Goal: Find specific page/section: Find specific page/section

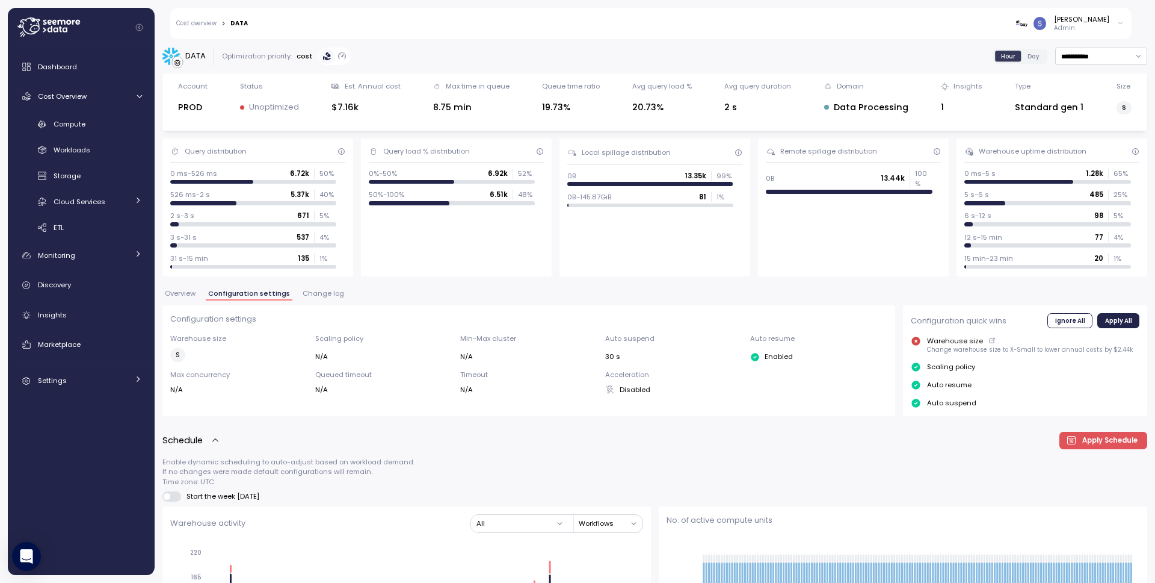
scroll to position [20, 0]
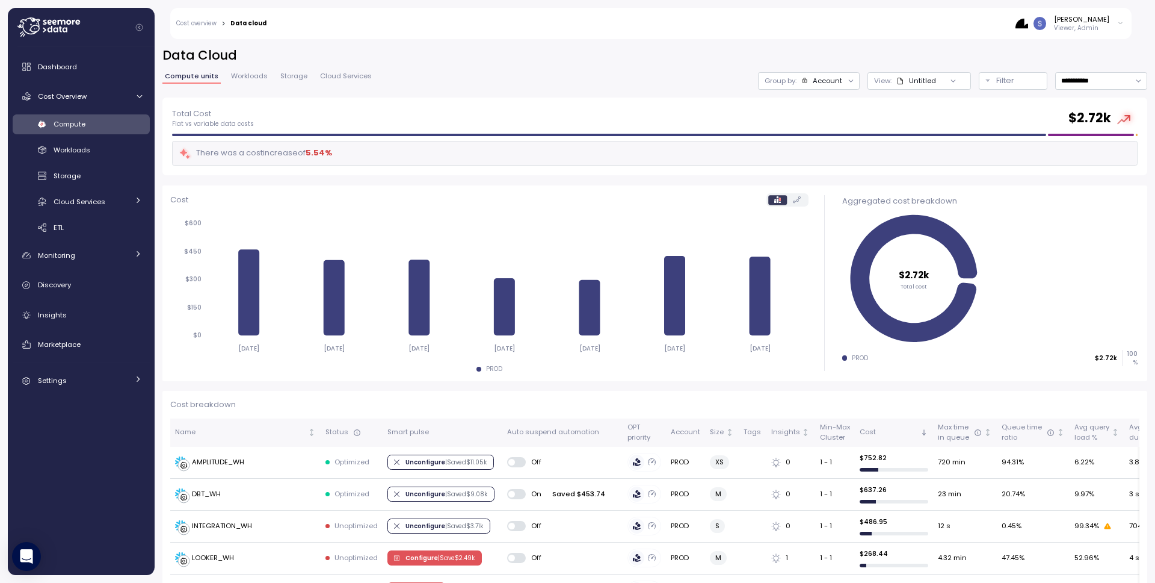
scroll to position [279, 0]
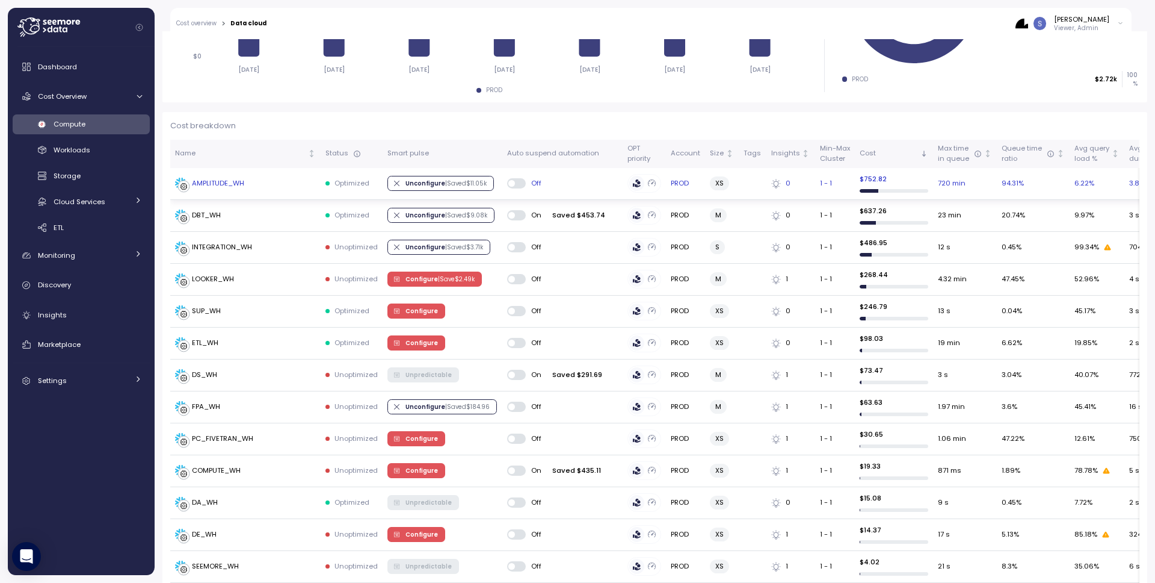
click at [243, 181] on div "AMPLITUDE_WH" at bounding box center [218, 183] width 52 height 11
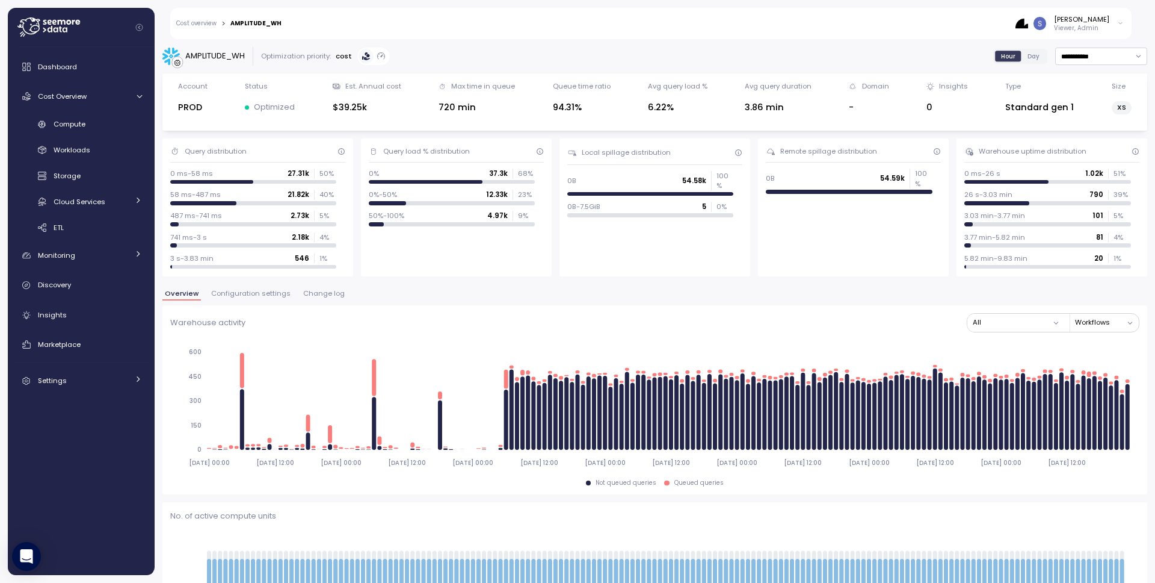
click at [240, 294] on span "Configuration settings" at bounding box center [250, 293] width 79 height 7
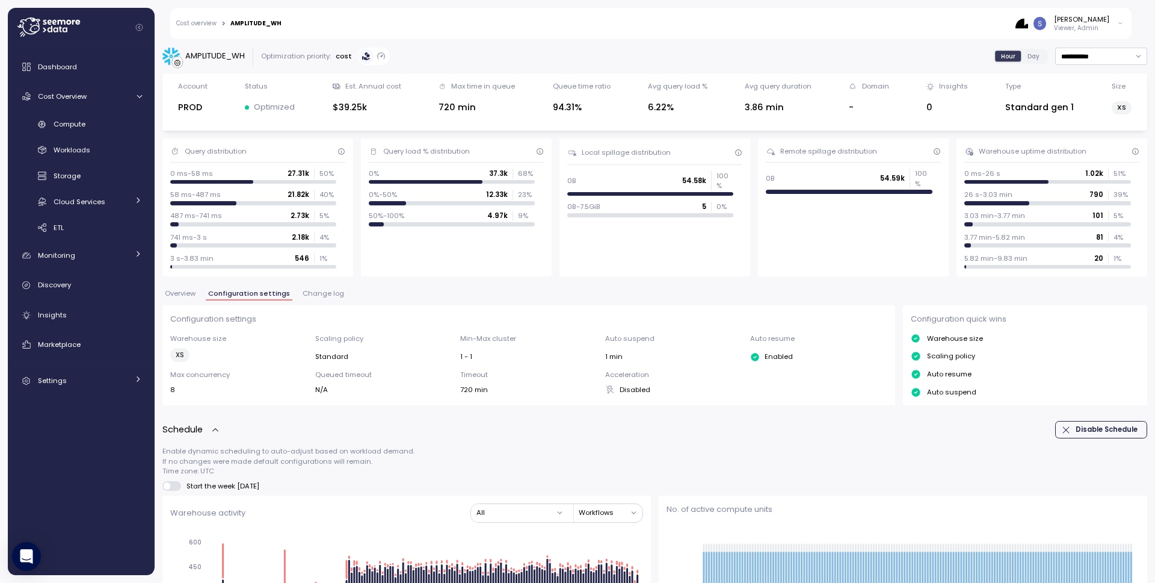
click at [173, 295] on span "Overview" at bounding box center [180, 293] width 31 height 7
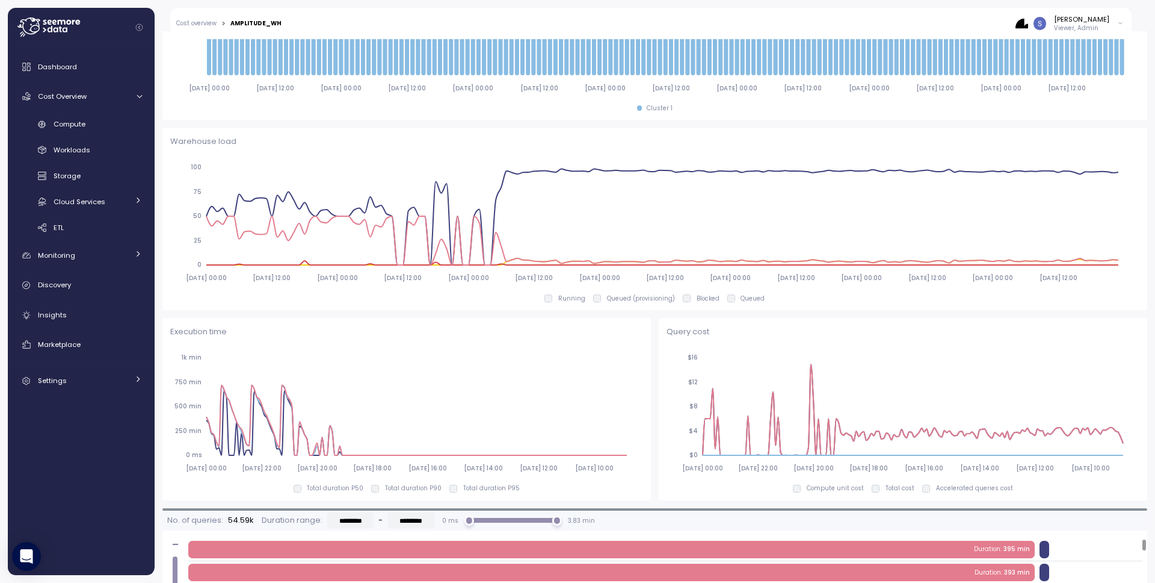
scroll to position [332, 0]
